Goal: Obtain resource: Download file/media

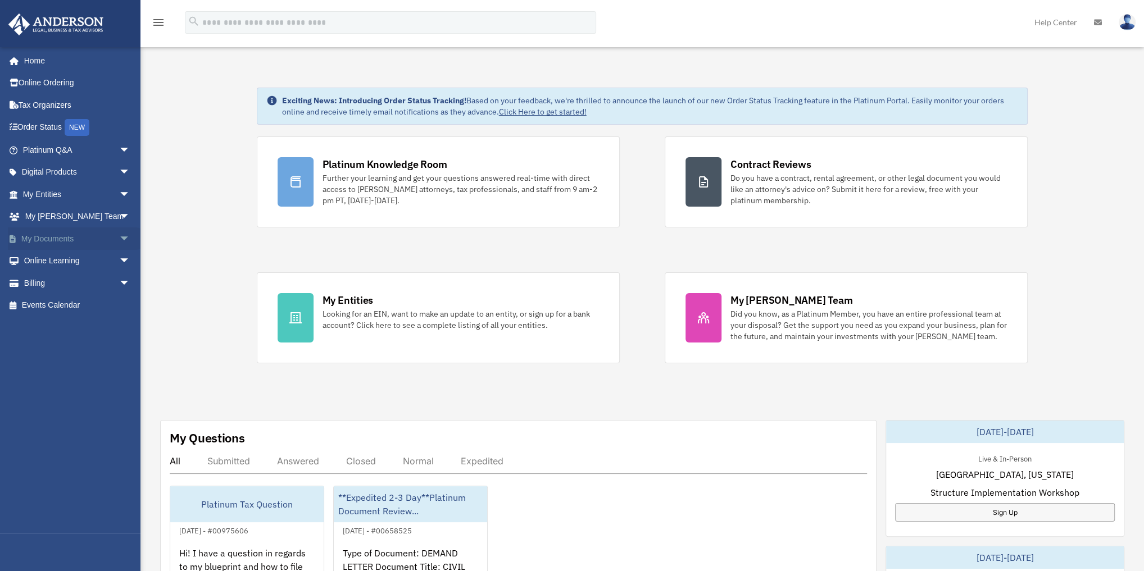
click at [81, 240] on link "My Documents arrow_drop_down" at bounding box center [77, 238] width 139 height 22
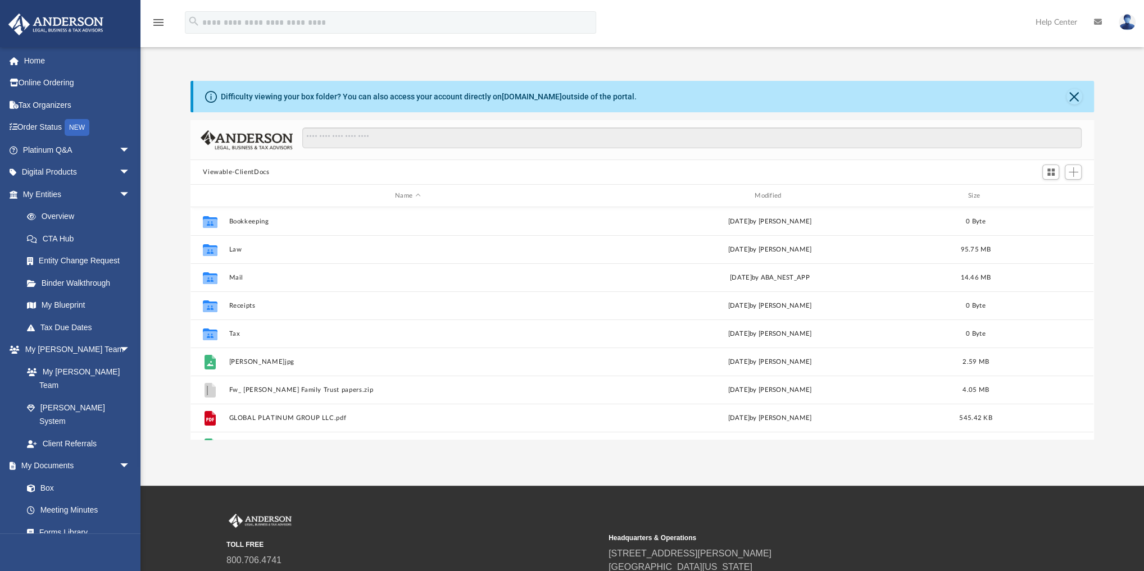
scroll to position [248, 896]
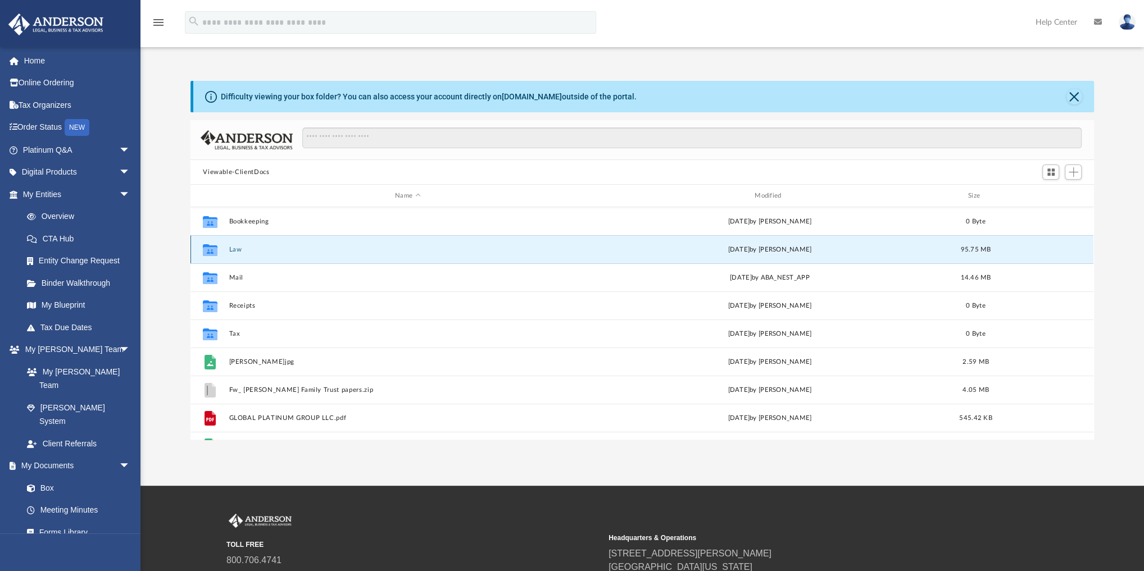
click at [234, 248] on button "Law" at bounding box center [407, 249] width 357 height 7
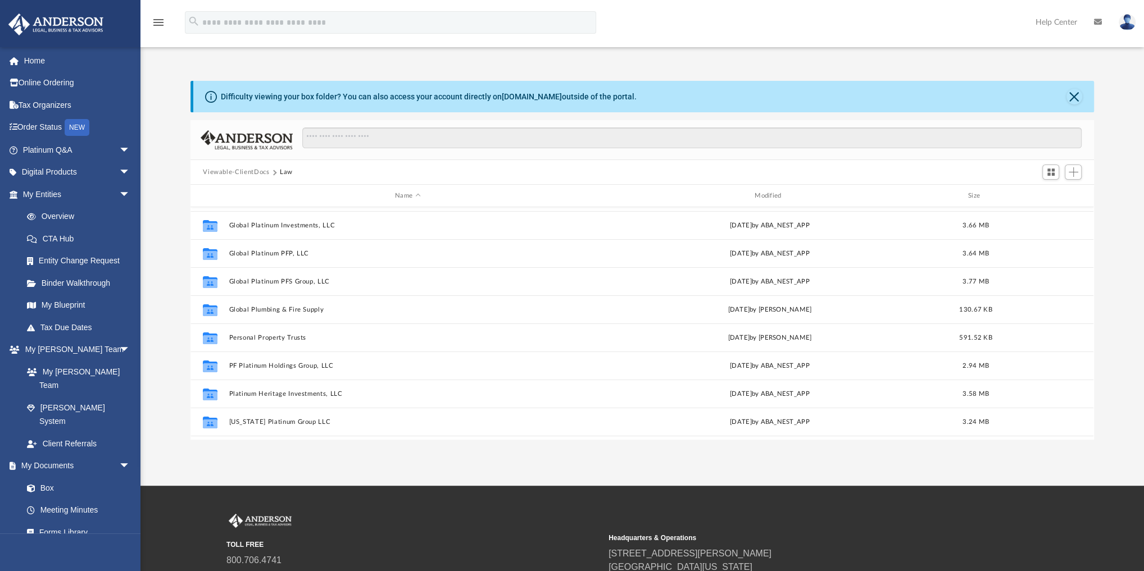
scroll to position [359, 0]
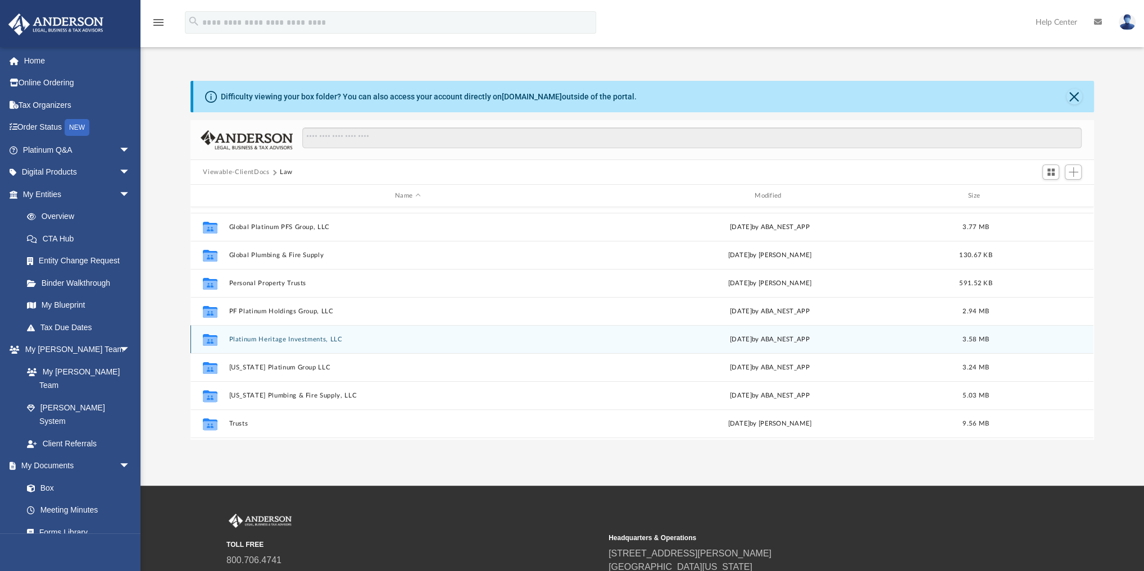
click at [294, 335] on div "Collaborated Folder Platinum Heritage Investments, LLC [DATE] by ABA_NEST_APP 3…" at bounding box center [641, 339] width 903 height 28
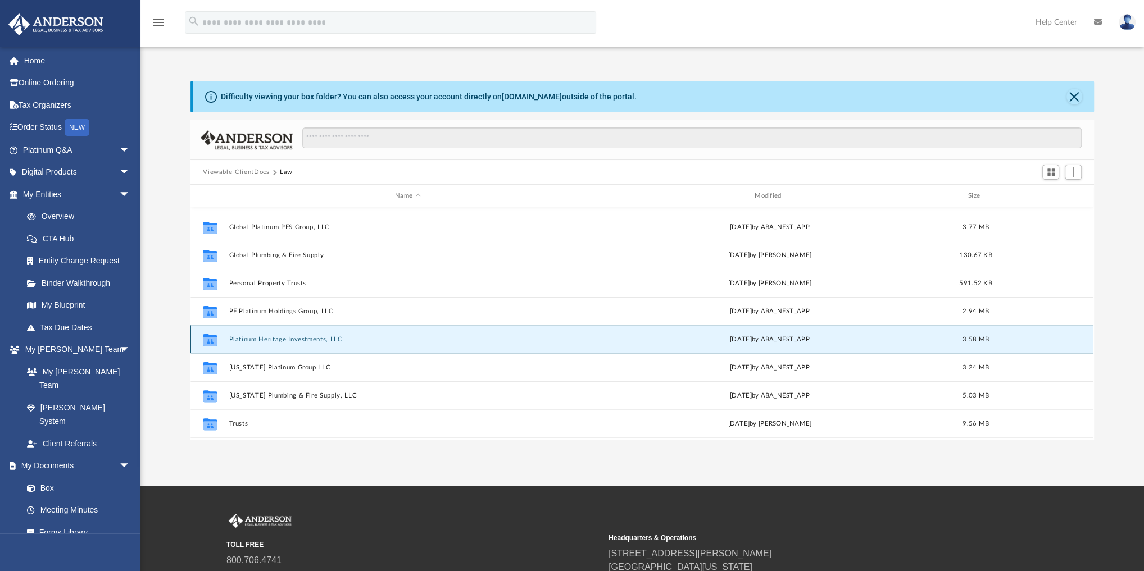
click at [291, 336] on button "Platinum Heritage Investments, LLC" at bounding box center [407, 339] width 357 height 7
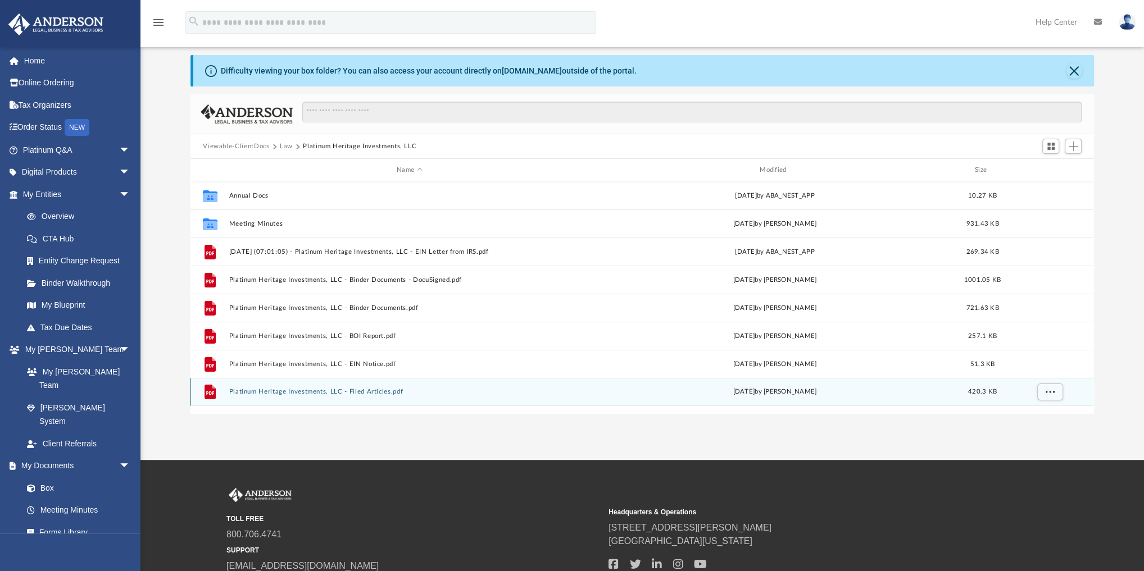
scroll to position [25, 0]
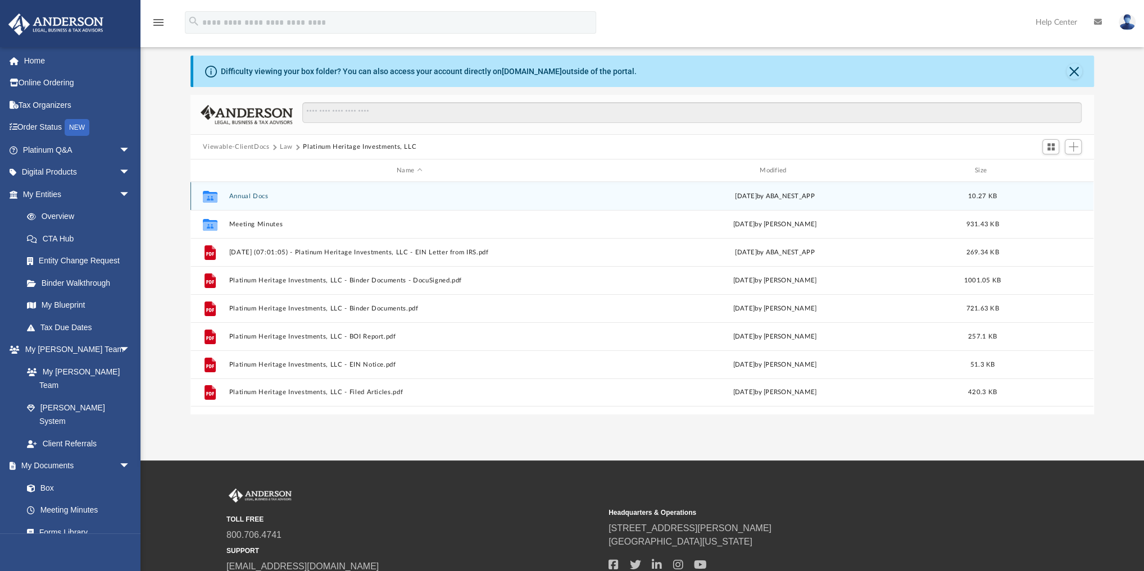
click at [250, 198] on button "Annual Docs" at bounding box center [409, 196] width 361 height 7
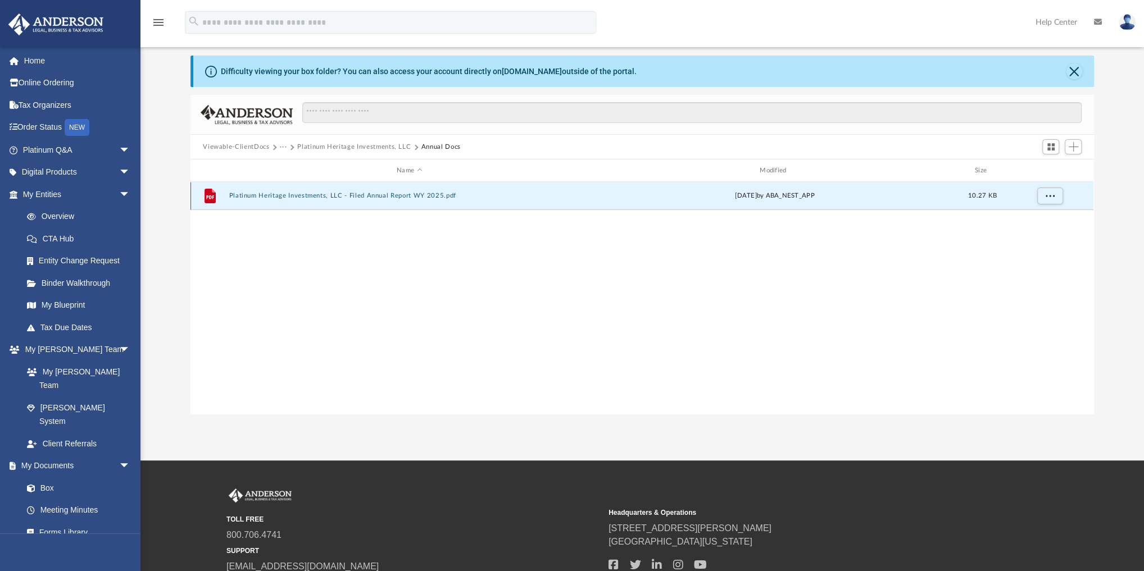
click at [267, 196] on button "Platinum Heritage Investments, LLC - Filed Annual Report WY 2025.pdf" at bounding box center [409, 195] width 361 height 7
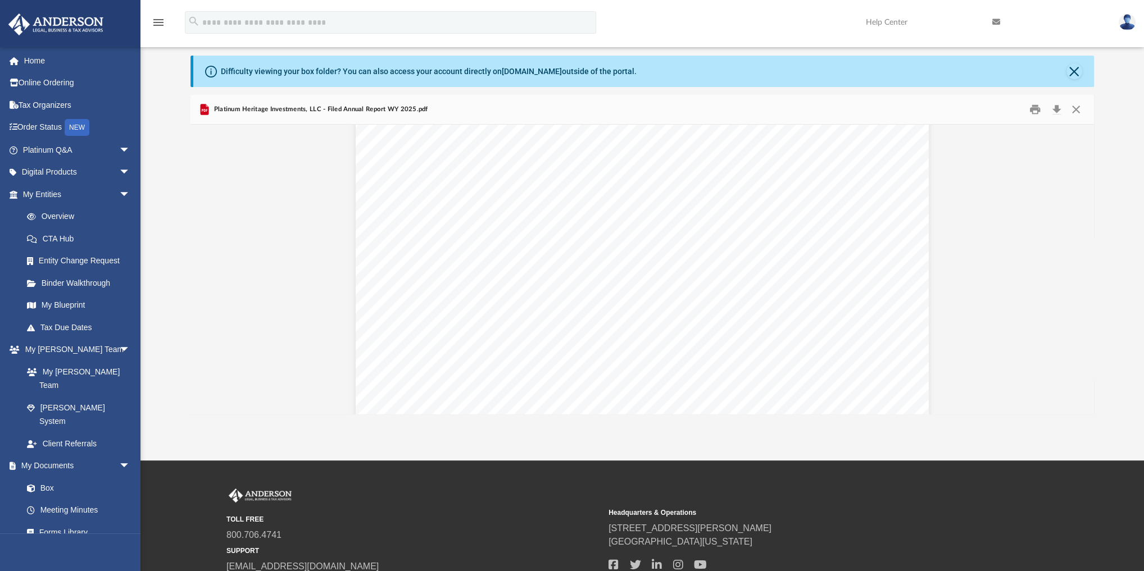
scroll to position [0, 0]
click at [1072, 75] on button "Close" at bounding box center [1074, 71] width 16 height 16
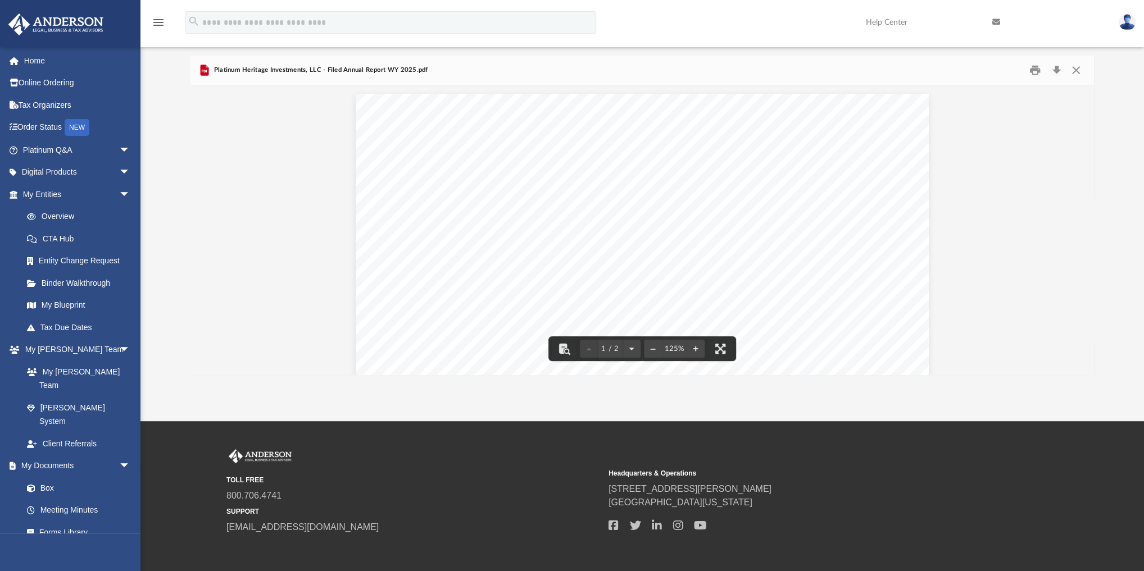
click at [1077, 59] on div "Platinum Heritage Investments, LLC - Filed Annual Report WY 2025.pdf" at bounding box center [641, 71] width 903 height 30
click at [1074, 71] on button "Close" at bounding box center [1075, 70] width 20 height 17
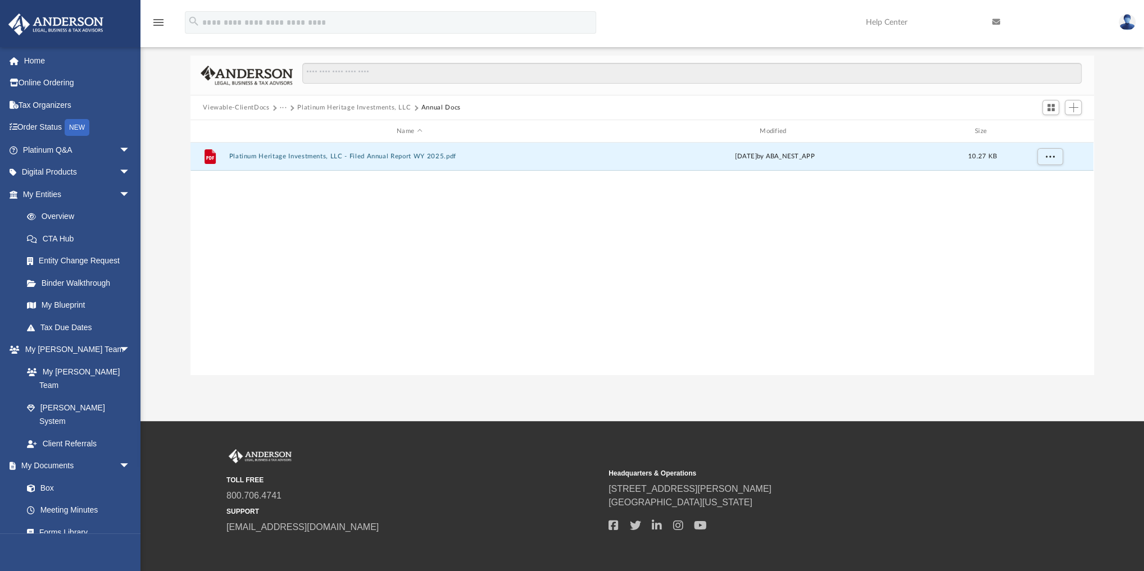
click at [349, 107] on button "Platinum Heritage Investments, LLC" at bounding box center [353, 108] width 113 height 10
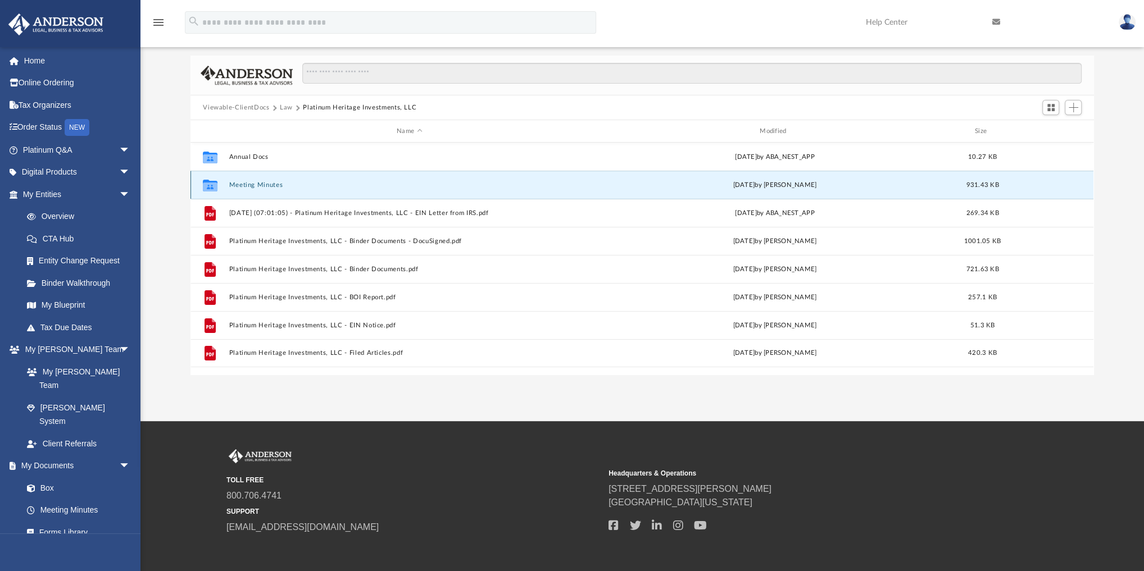
click at [267, 185] on button "Meeting Minutes" at bounding box center [409, 184] width 361 height 7
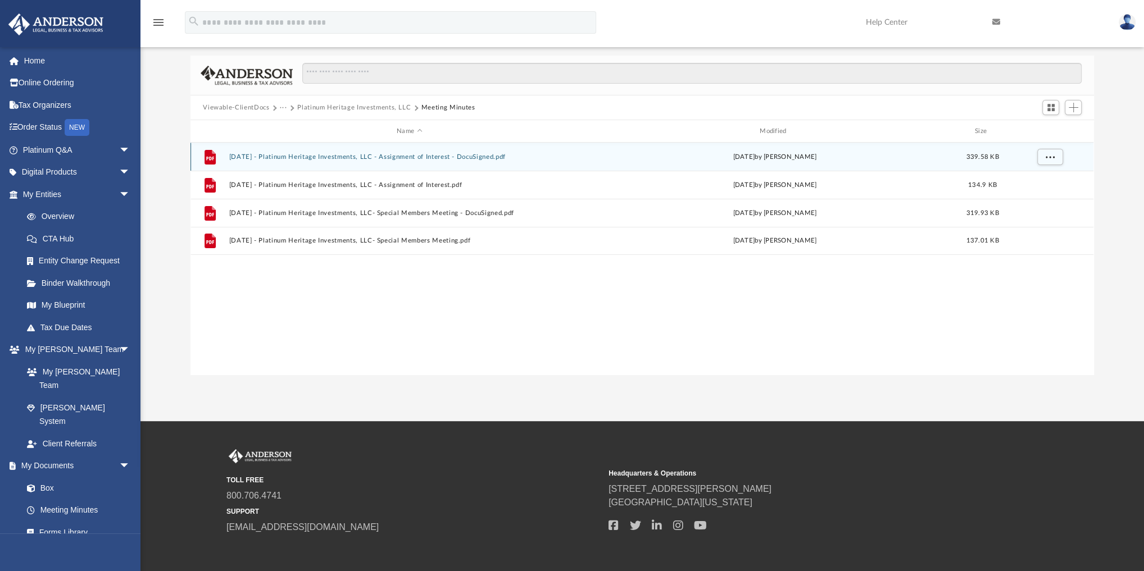
click at [431, 157] on button "[DATE] - Platinum Heritage Investments, LLC - Assignment of Interest - DocuSign…" at bounding box center [409, 156] width 361 height 7
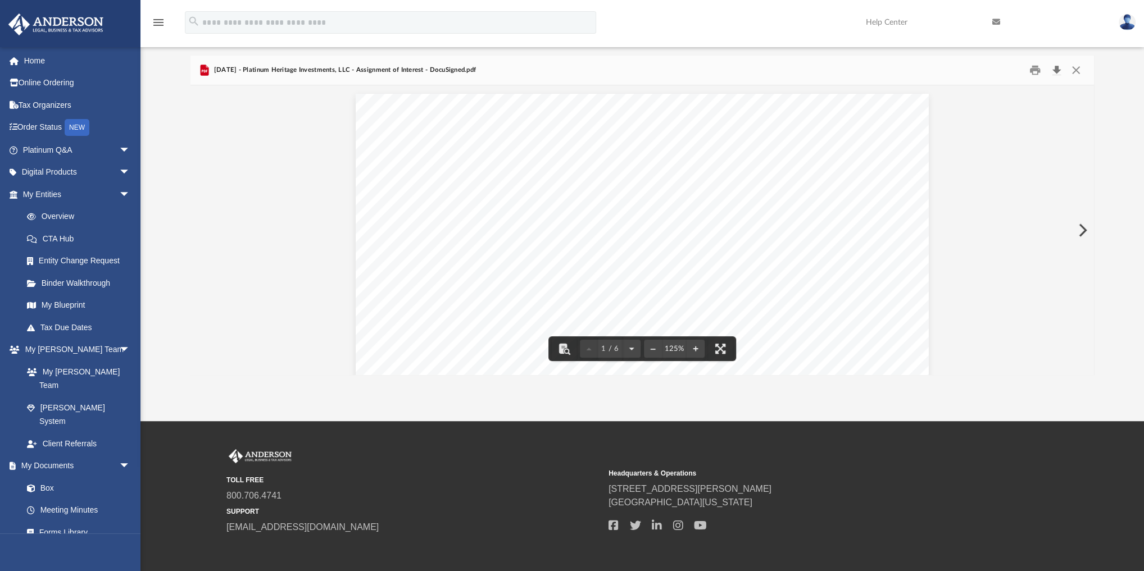
click at [1055, 70] on button "Download" at bounding box center [1056, 70] width 20 height 17
click at [1076, 67] on button "Close" at bounding box center [1075, 70] width 20 height 17
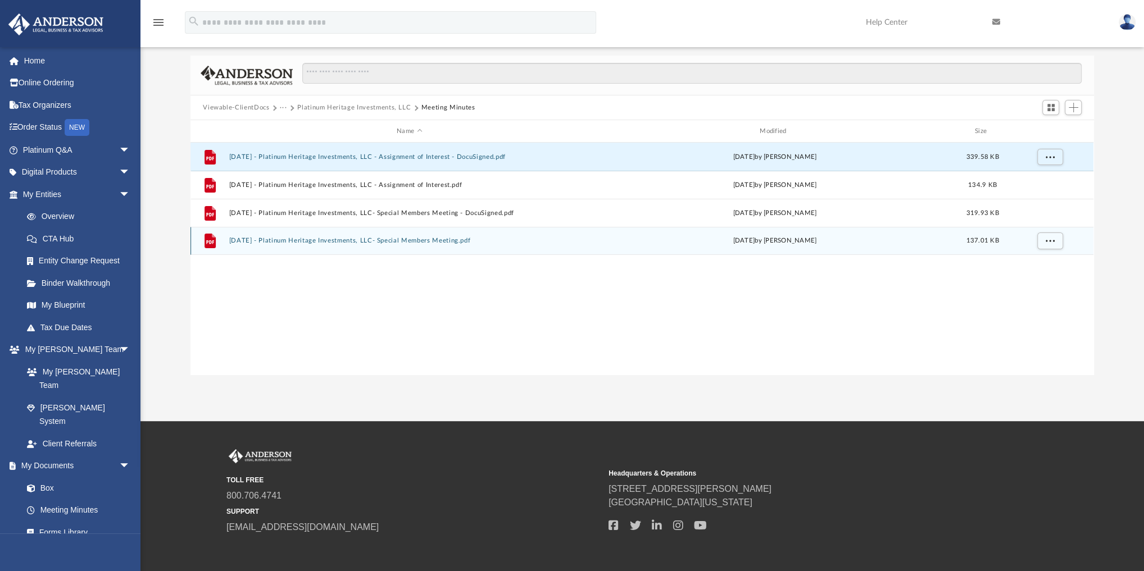
click at [436, 239] on button "[DATE] - Platinum Heritage Investments, LLC- Special Members Meeting.pdf" at bounding box center [409, 240] width 361 height 7
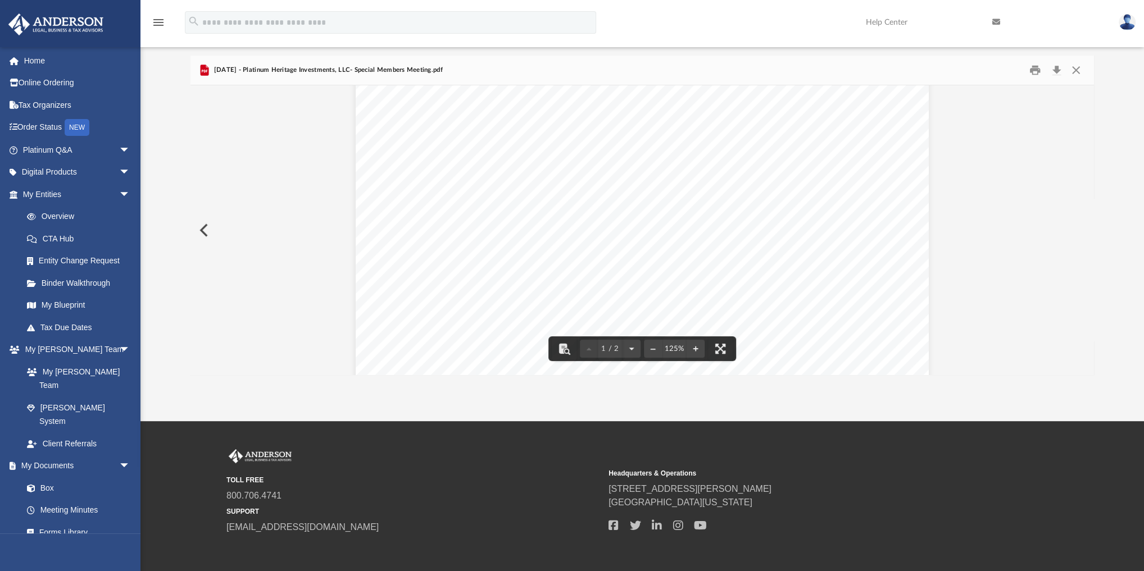
scroll to position [180, 0]
click at [1051, 69] on button "Download" at bounding box center [1056, 70] width 20 height 17
click at [1073, 71] on button "Close" at bounding box center [1075, 70] width 20 height 17
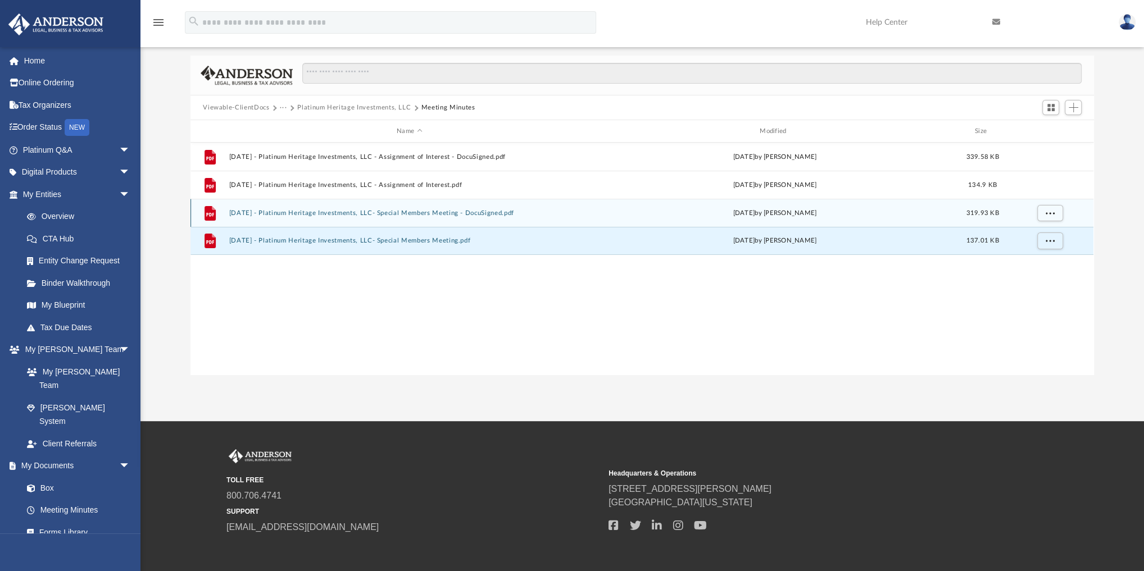
click at [422, 216] on div "File [DATE] - Platinum Heritage Investments, LLC- Special Members Meeting - Doc…" at bounding box center [641, 213] width 903 height 28
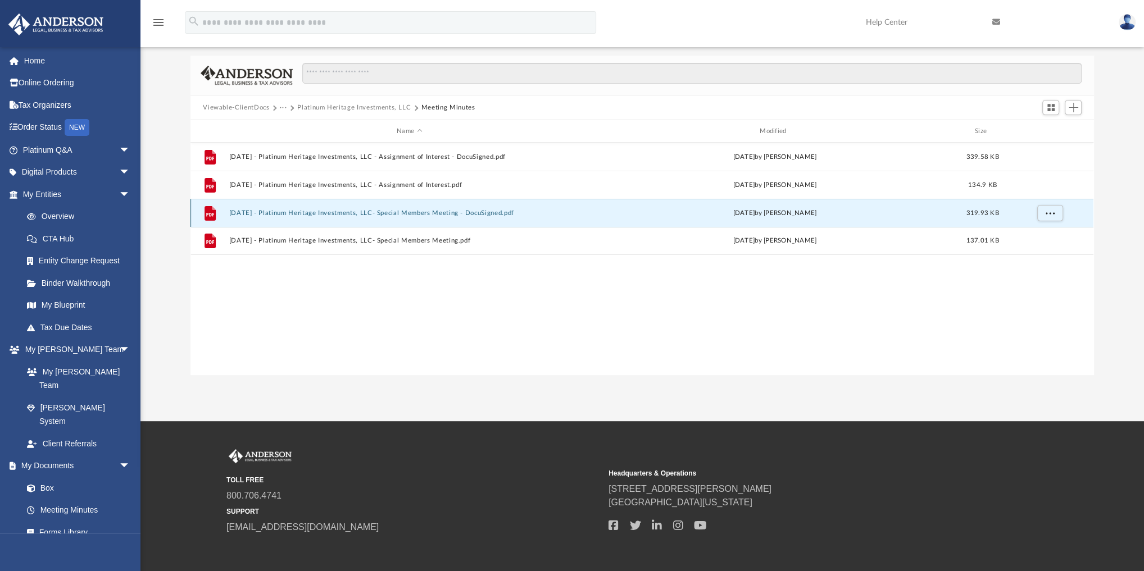
click at [423, 209] on button "[DATE] - Platinum Heritage Investments, LLC- Special Members Meeting - DocuSign…" at bounding box center [409, 212] width 361 height 7
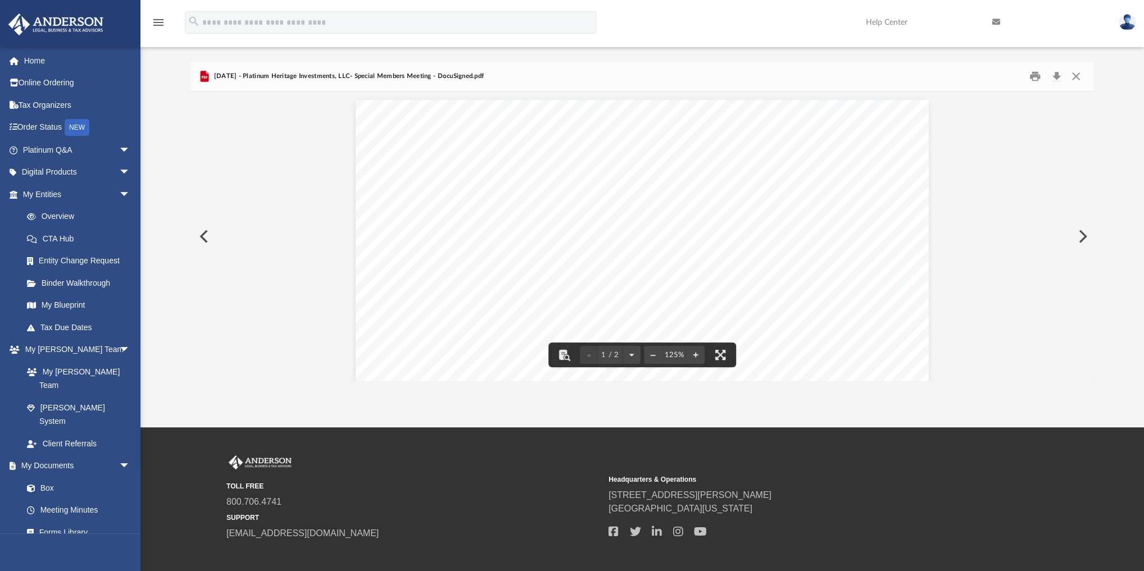
scroll to position [0, 0]
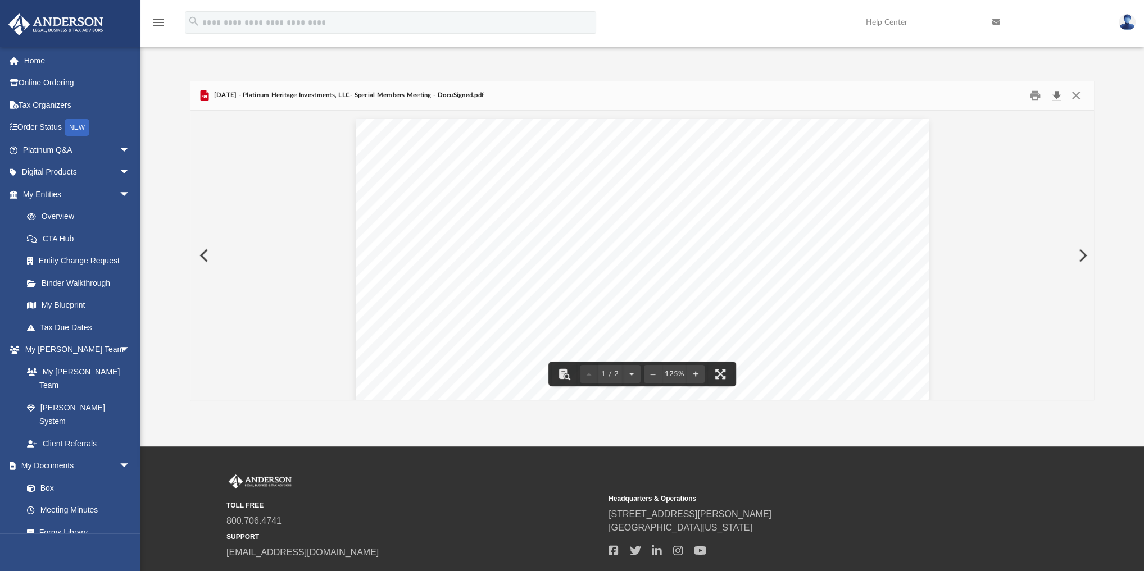
click at [1058, 94] on button "Download" at bounding box center [1056, 95] width 20 height 17
drag, startPoint x: 800, startPoint y: 283, endPoint x: 450, endPoint y: 271, distance: 350.1
click at [450, 271] on div "[PERSON_NAME] [PERSON_NAME] [PERSON_NAME] was appointed temporary Chairman and …" at bounding box center [642, 264] width 573 height 741
drag, startPoint x: 457, startPoint y: 274, endPoint x: 539, endPoint y: 276, distance: 81.5
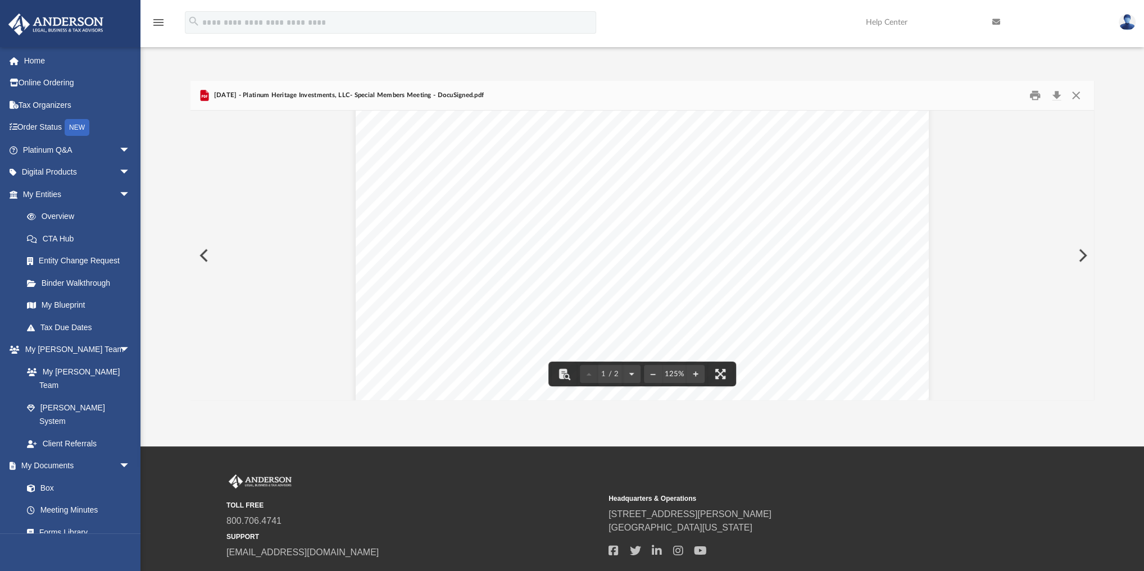
click at [539, 276] on div "[PERSON_NAME] [PERSON_NAME] [PERSON_NAME] was appointed temporary Chairman and …" at bounding box center [642, 264] width 573 height 741
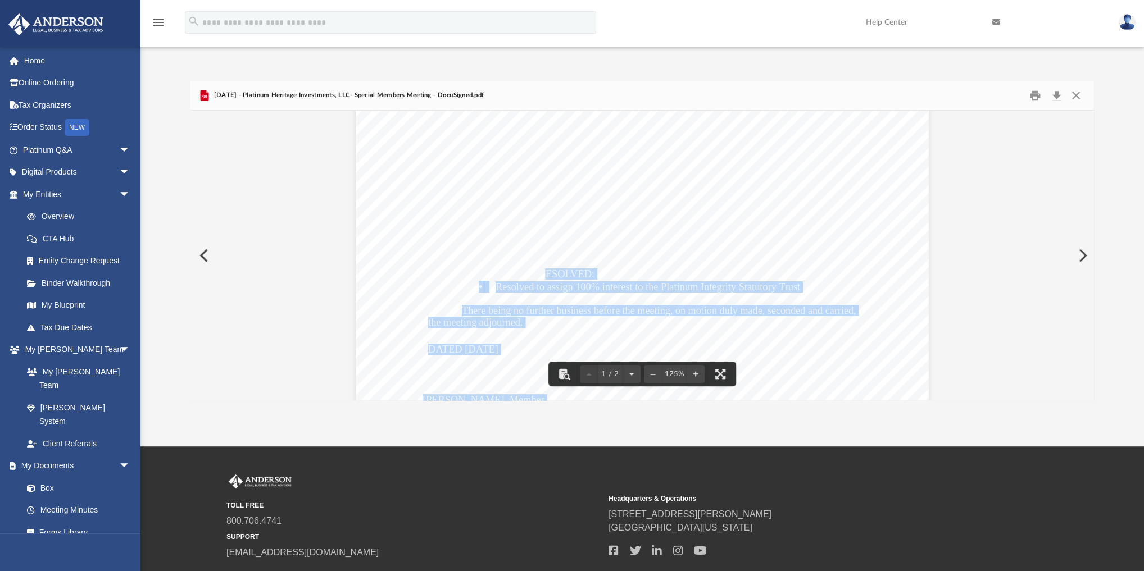
drag, startPoint x: 538, startPoint y: 275, endPoint x: 808, endPoint y: 283, distance: 269.7
click at [808, 283] on div "[PERSON_NAME] [PERSON_NAME] [PERSON_NAME] was appointed temporary Chairman and …" at bounding box center [642, 264] width 573 height 741
click at [805, 286] on div "[PERSON_NAME] [PERSON_NAME] [PERSON_NAME] was appointed temporary Chairman and …" at bounding box center [642, 264] width 573 height 741
click at [798, 286] on div "[PERSON_NAME] [PERSON_NAME] [PERSON_NAME] was appointed temporary Chairman and …" at bounding box center [642, 264] width 573 height 741
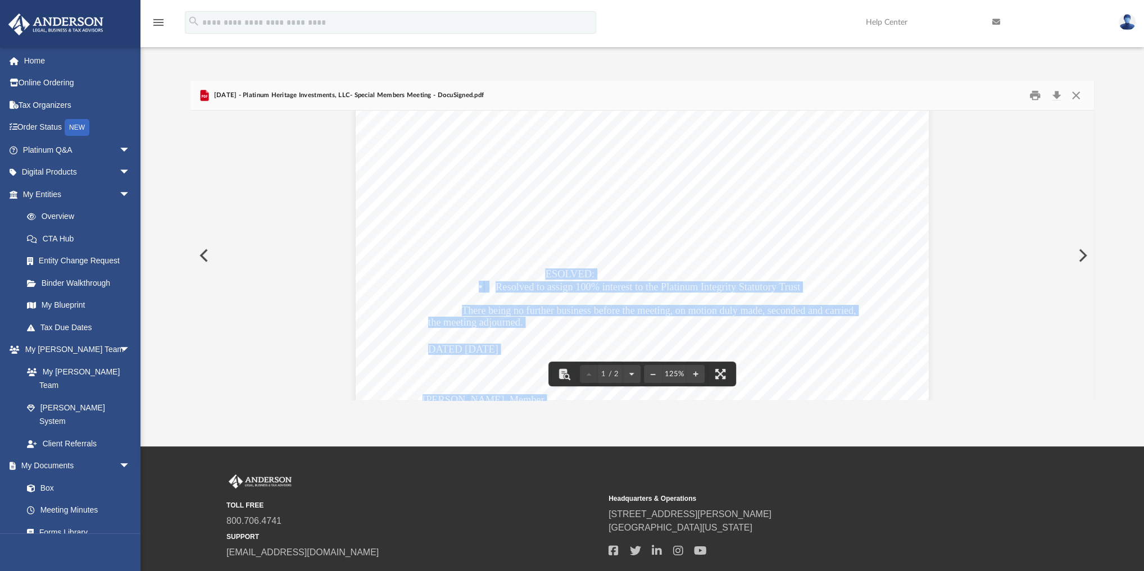
click at [604, 296] on div "[PERSON_NAME] [PERSON_NAME] [PERSON_NAME] was appointed temporary Chairman and …" at bounding box center [642, 264] width 573 height 741
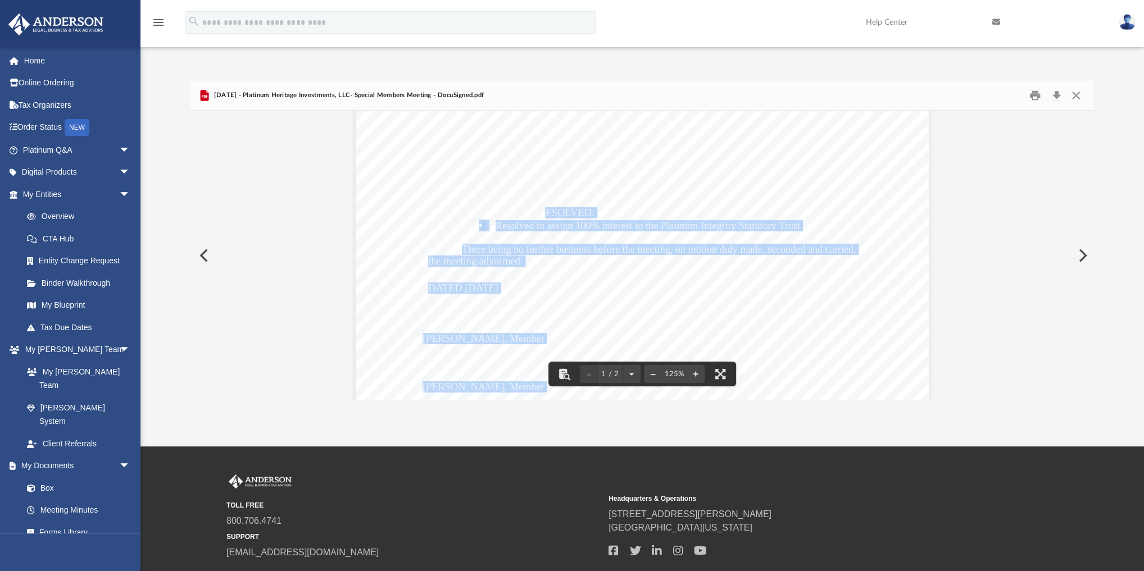
scroll to position [315, 0]
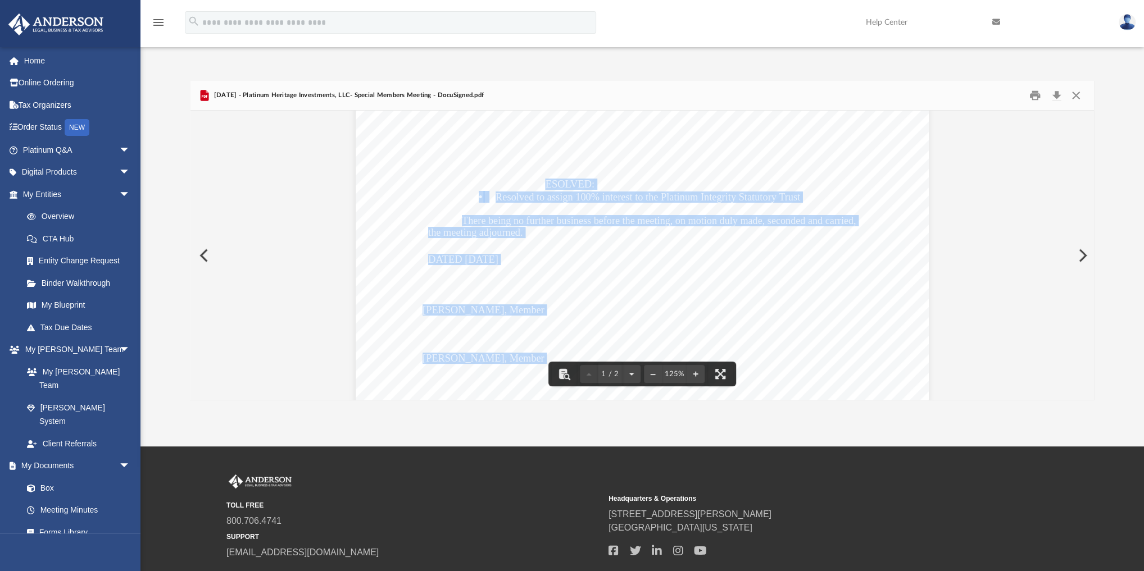
click at [452, 283] on div "[PERSON_NAME] [PERSON_NAME] [PERSON_NAME] was appointed temporary Chairman and …" at bounding box center [642, 175] width 573 height 741
